Goal: Task Accomplishment & Management: Manage account settings

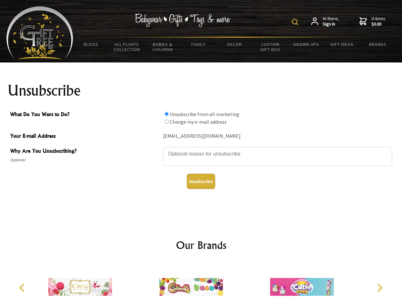
click at [296, 22] on img at bounding box center [295, 22] width 6 height 6
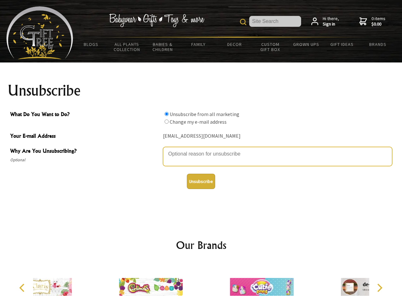
click at [201, 149] on textarea "Why Are You Unsubscribing?" at bounding box center [277, 156] width 229 height 19
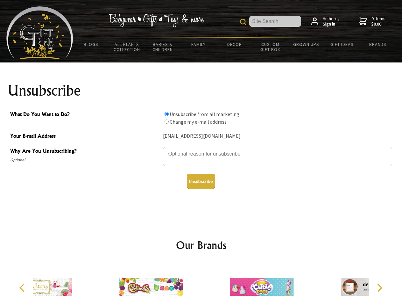
click at [167, 114] on input "What Do You Want to Do?" at bounding box center [167, 114] width 4 height 4
click at [167, 121] on input "What Do You Want to Do?" at bounding box center [167, 121] width 4 height 4
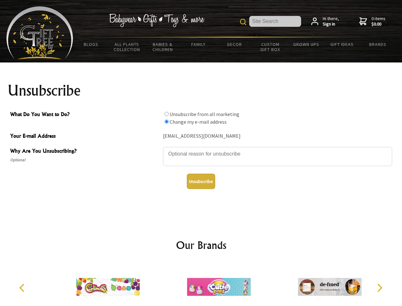
radio input "true"
click at [201, 181] on button "Unsubscribe" at bounding box center [201, 181] width 28 height 15
click at [201, 284] on img at bounding box center [219, 287] width 64 height 48
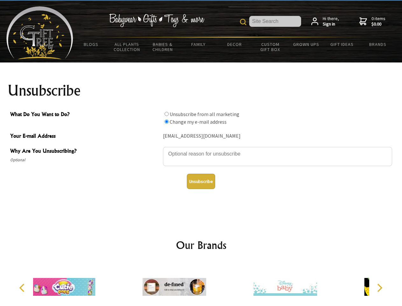
click at [23, 288] on icon "Previous" at bounding box center [22, 288] width 8 height 8
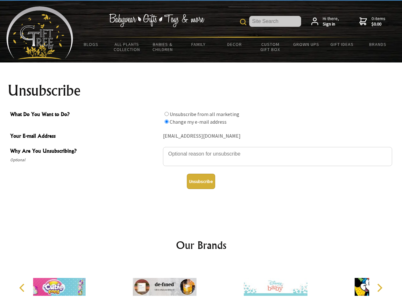
click at [380, 288] on icon "Next" at bounding box center [379, 288] width 8 height 8
